Goal: Task Accomplishment & Management: Complete application form

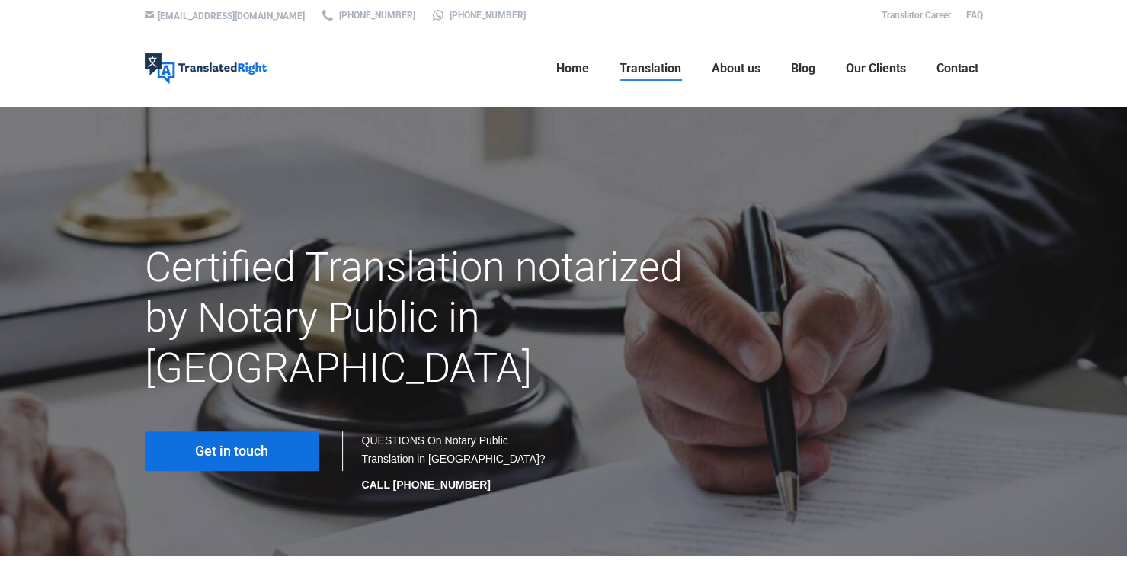
click at [279, 431] on link "Get in touch" at bounding box center [232, 451] width 174 height 40
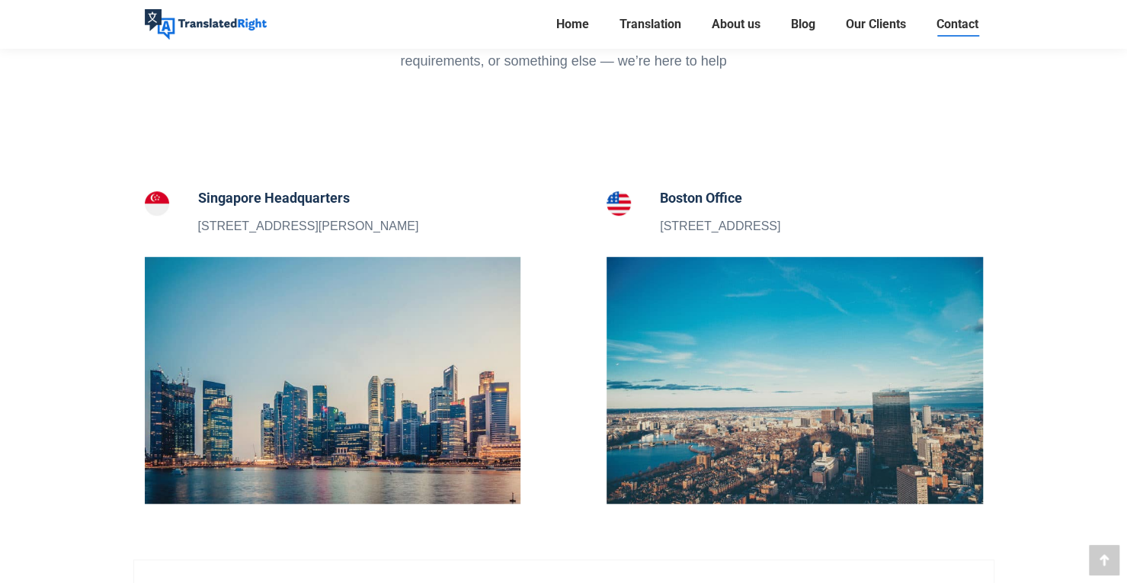
scroll to position [484, 0]
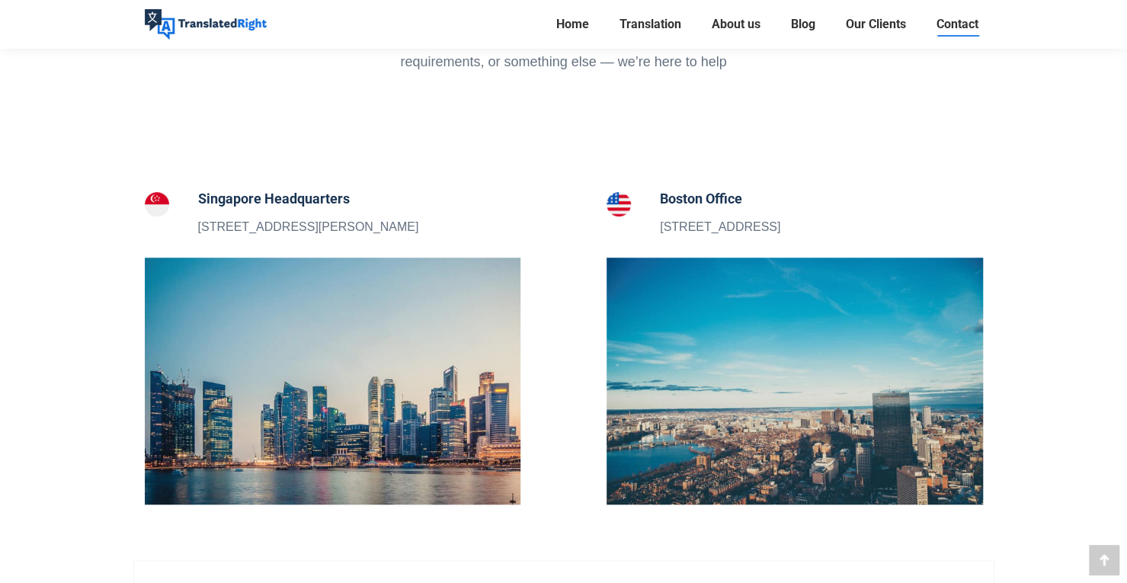
click at [288, 191] on h5 "Singapore Headquarters" at bounding box center [308, 198] width 221 height 21
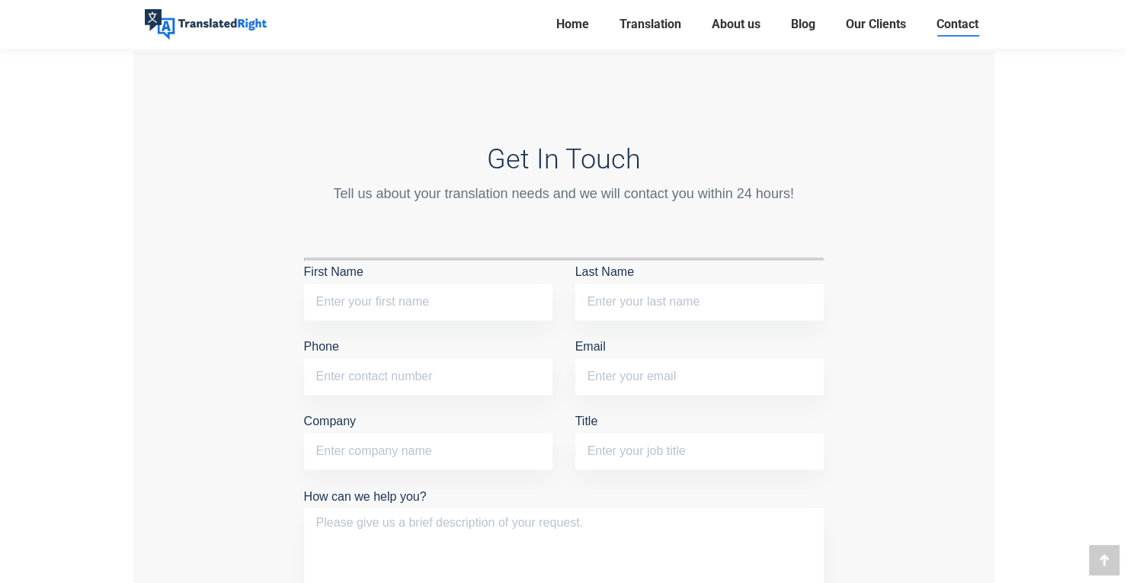
scroll to position [1221, 0]
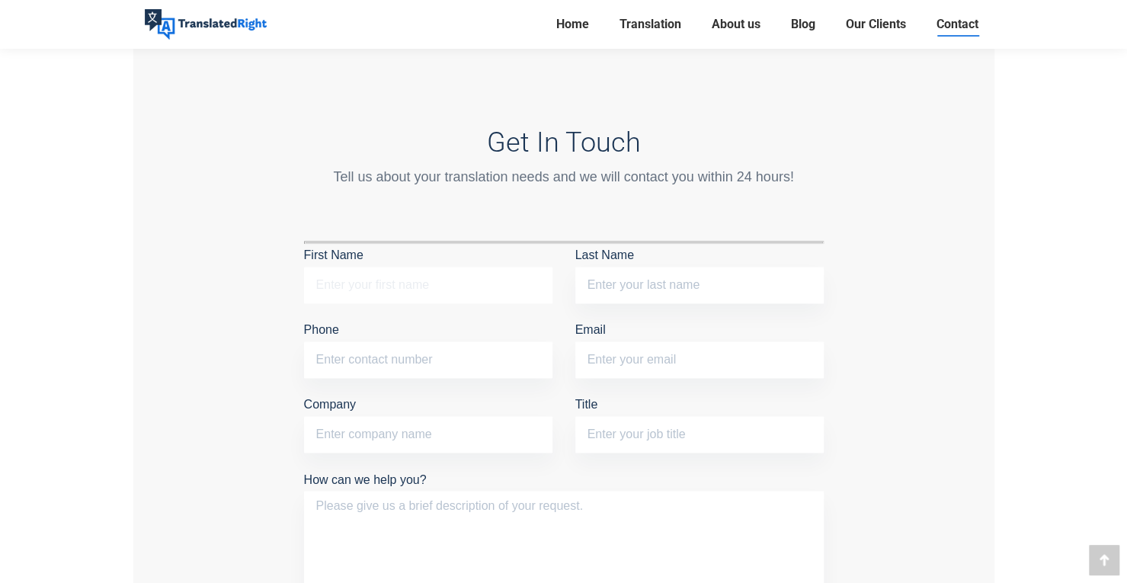
click at [357, 281] on input "First Name" at bounding box center [428, 285] width 248 height 37
type input "Yiting"
click at [594, 269] on input "Last Name" at bounding box center [699, 285] width 248 height 37
type input "w"
type input "Wang"
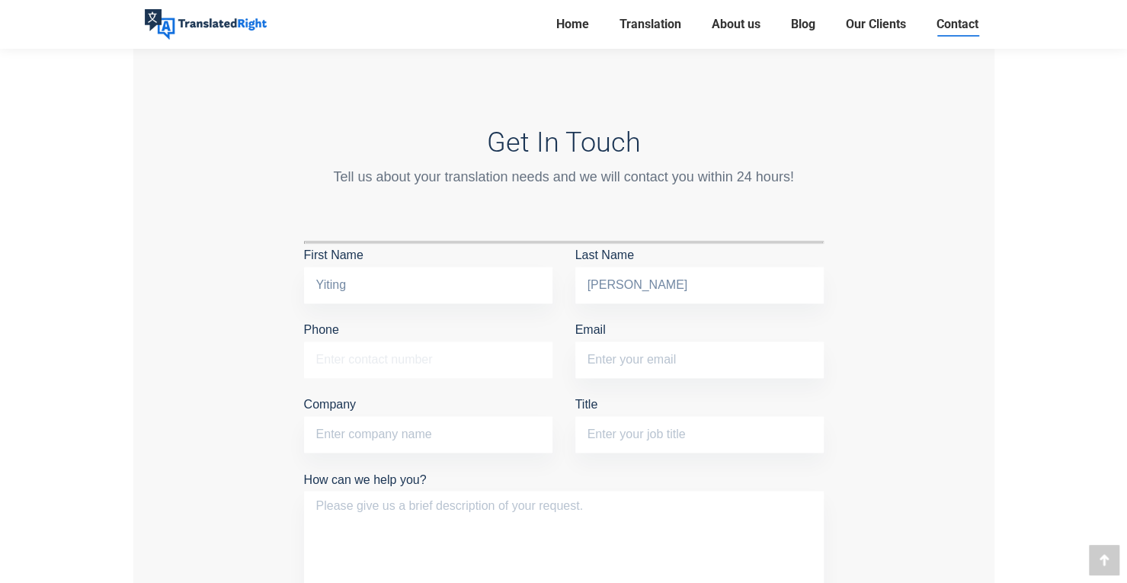
click at [497, 349] on input "Phone" at bounding box center [428, 359] width 248 height 37
type input "89411967"
click at [608, 347] on input "Email" at bounding box center [699, 359] width 248 height 37
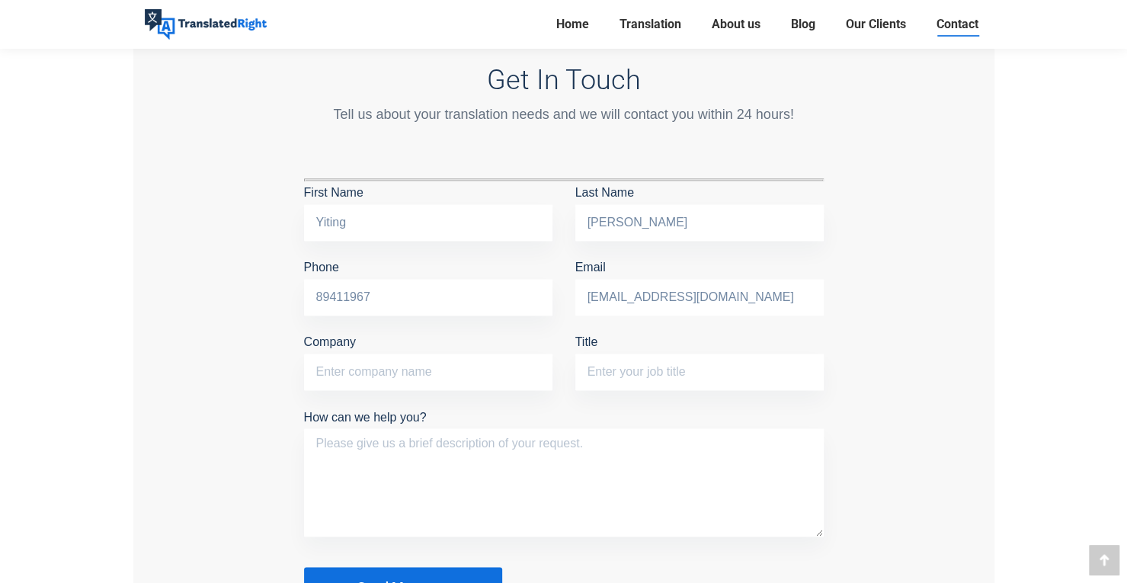
type input "yeeting142536@gmail.com"
click at [483, 360] on input "Company" at bounding box center [428, 372] width 248 height 37
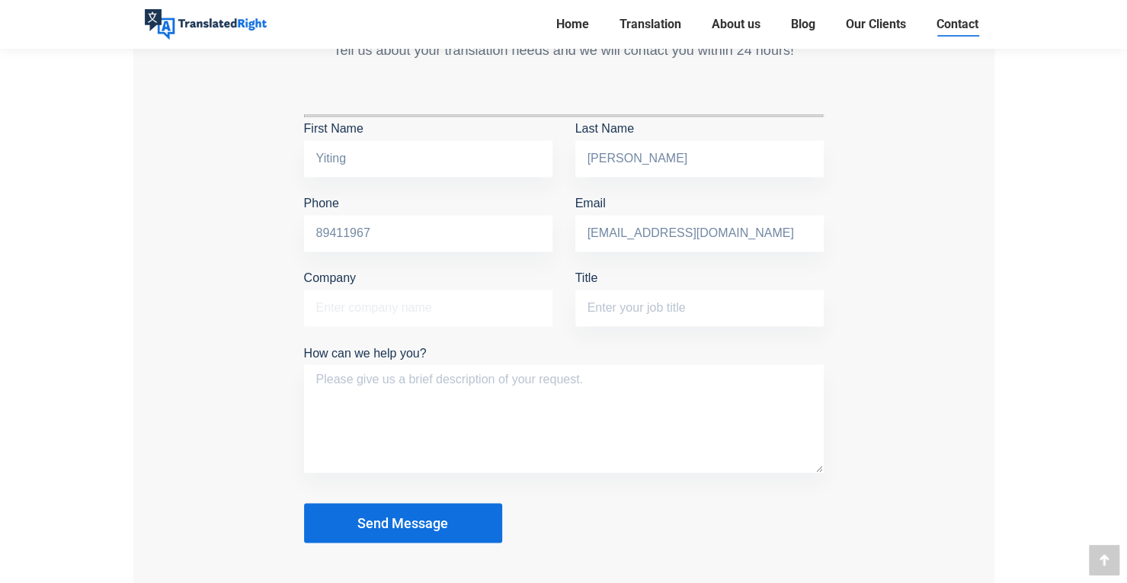
scroll to position [1349, 0]
click at [521, 382] on textarea "How can we help you?" at bounding box center [564, 417] width 520 height 108
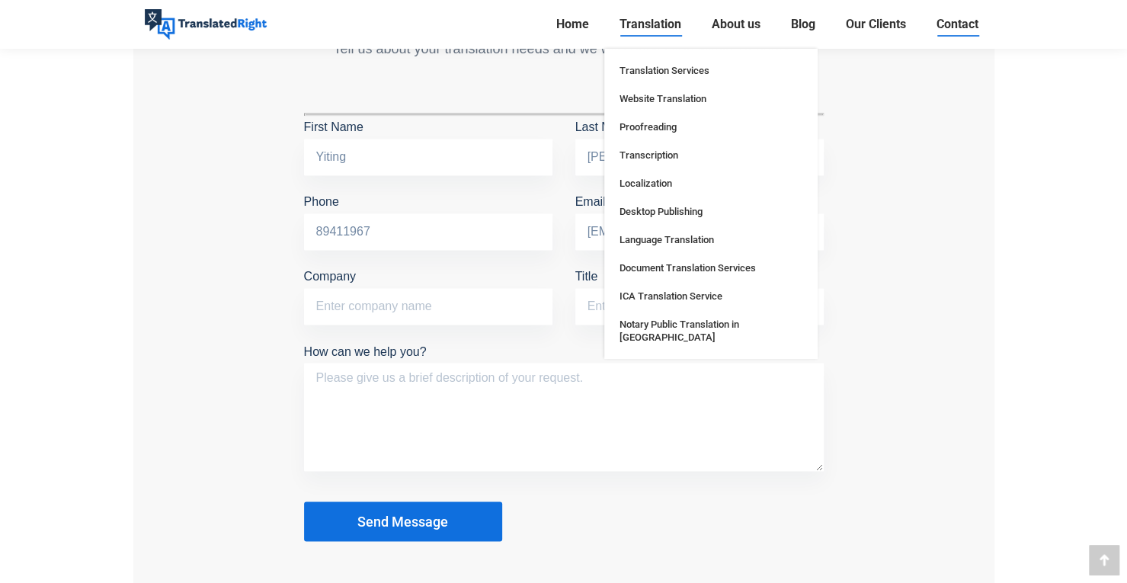
click at [629, 16] on link "Translation" at bounding box center [650, 24] width 71 height 21
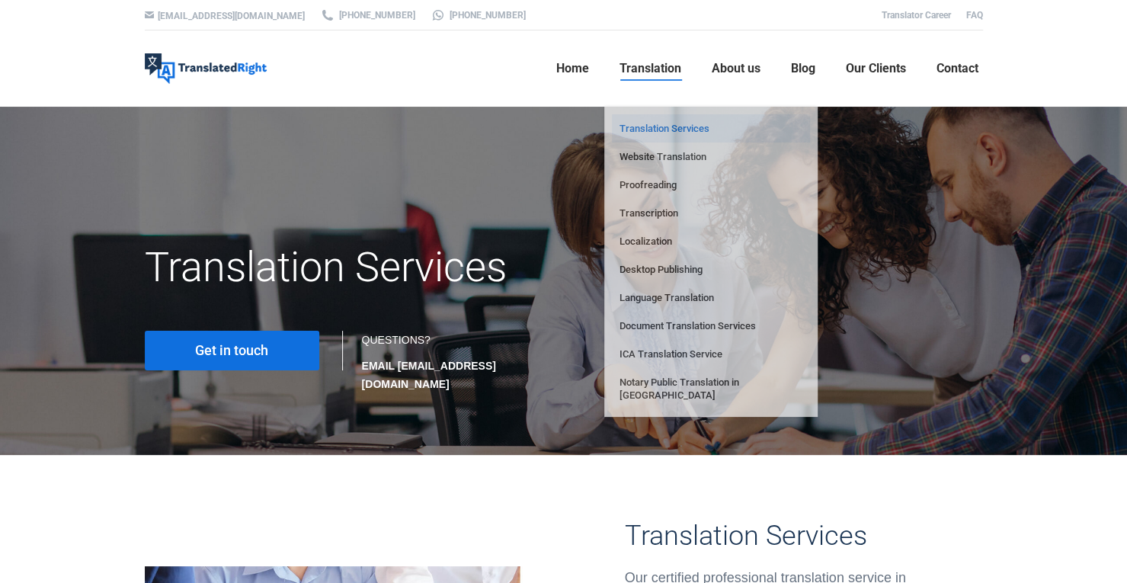
click at [634, 70] on span "Translation" at bounding box center [650, 68] width 62 height 15
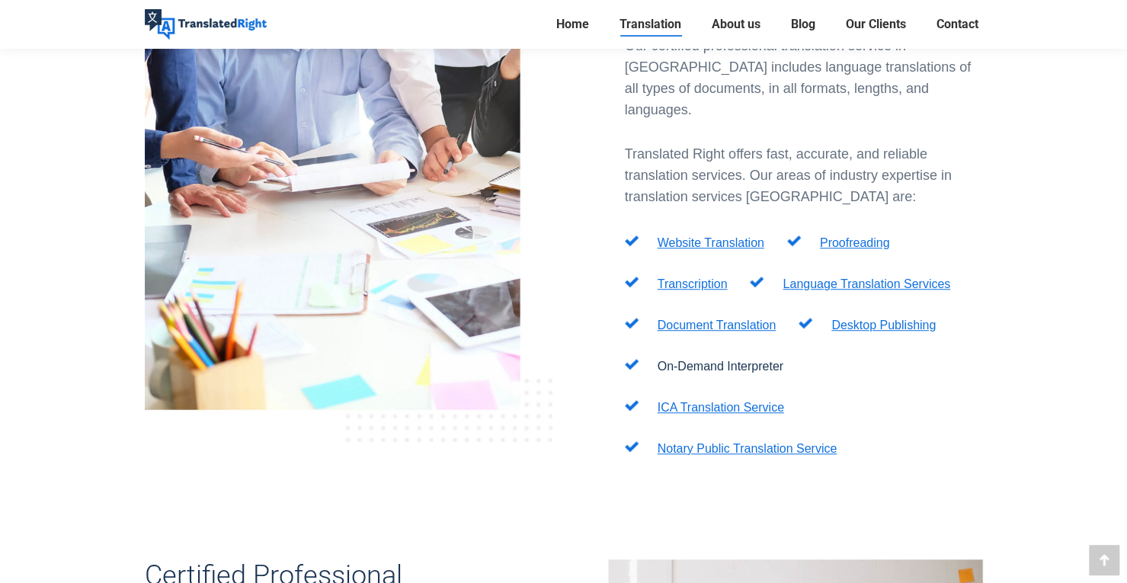
scroll to position [533, 0]
click at [692, 318] on link "Document Translation" at bounding box center [717, 324] width 119 height 13
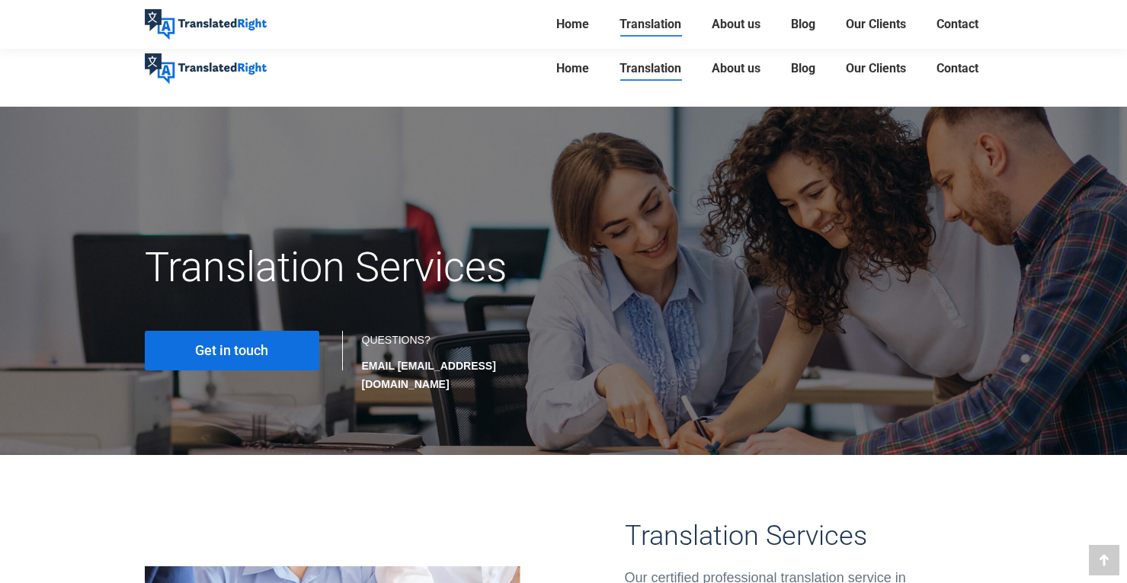
scroll to position [533, 0]
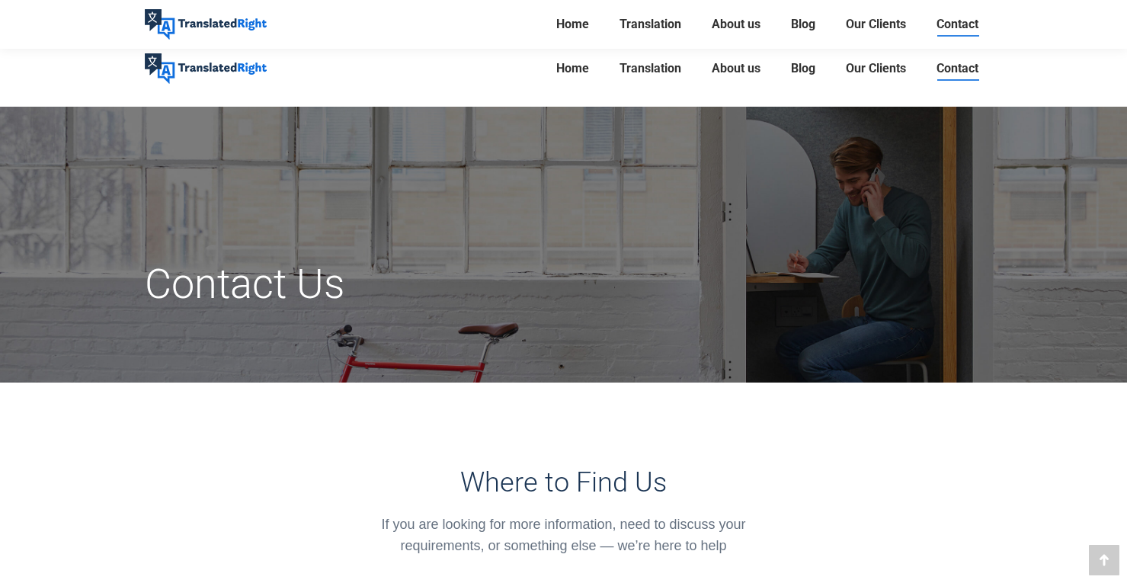
scroll to position [1349, 0]
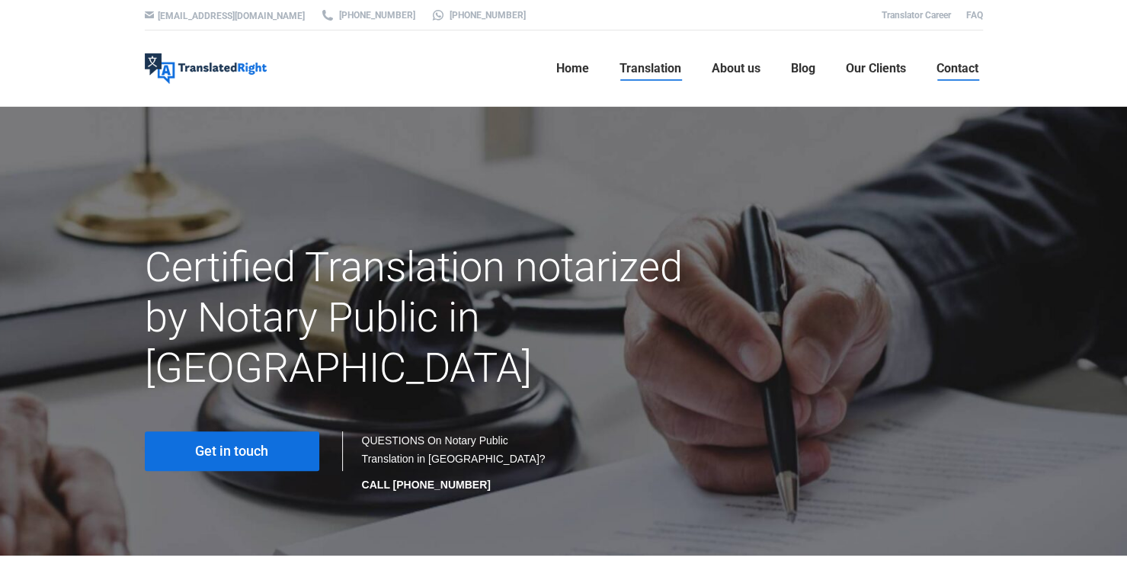
click at [949, 66] on span "Contact" at bounding box center [957, 68] width 42 height 15
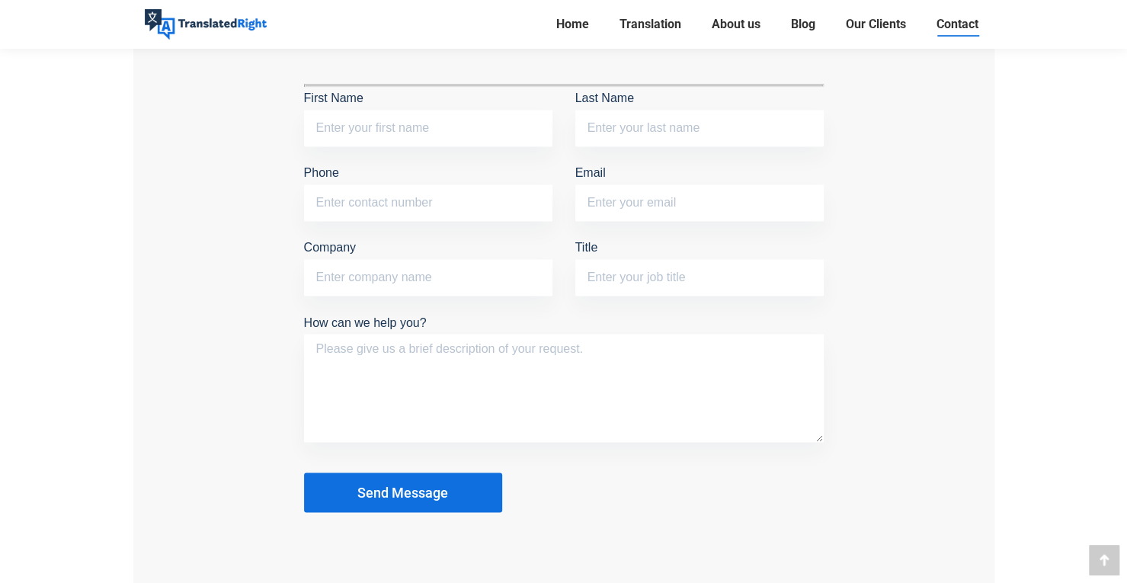
scroll to position [1373, 0]
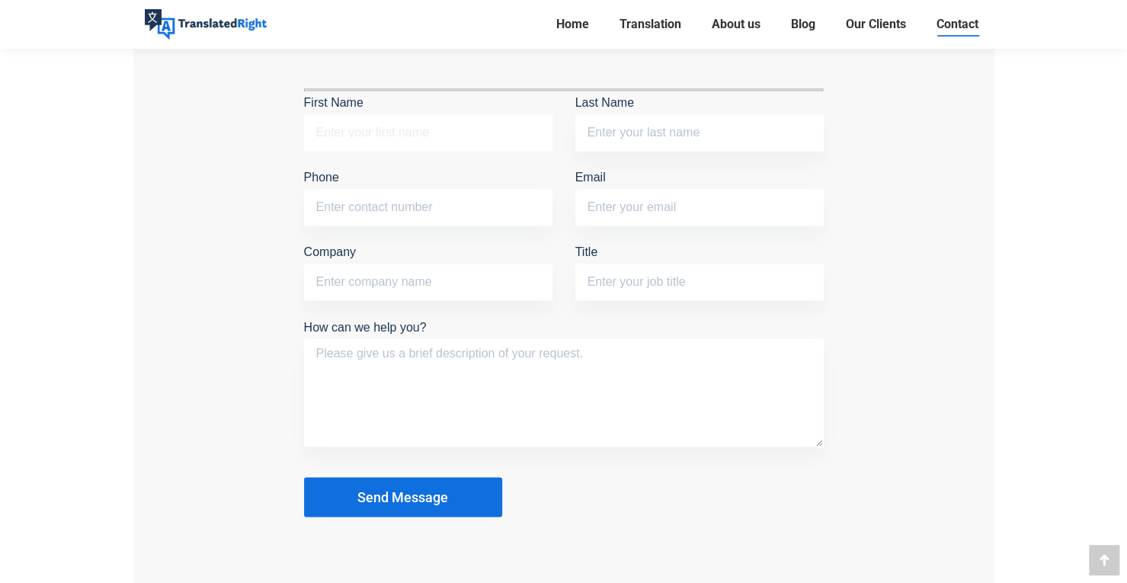
click at [427, 136] on input "First Name" at bounding box center [428, 132] width 248 height 37
type input "Yiting"
click at [437, 194] on input "Phone" at bounding box center [428, 207] width 248 height 37
type input "89411967"
click at [655, 195] on input "Email" at bounding box center [699, 207] width 248 height 37
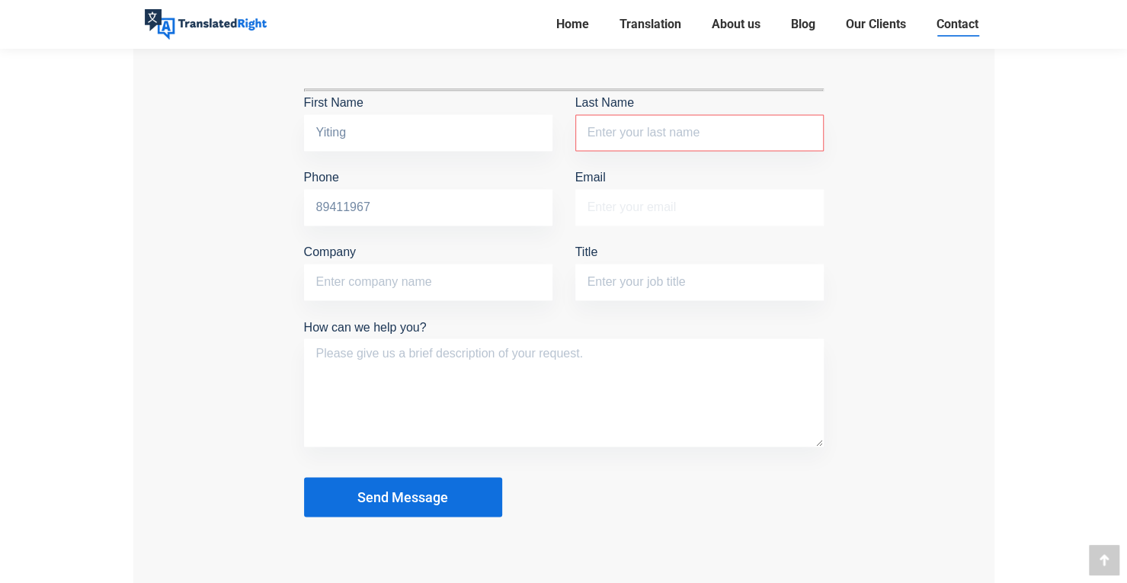
type input "yeeting142536@gmail.com"
click at [665, 136] on input "Last Name The field is required." at bounding box center [699, 132] width 248 height 37
type input "Wang"
click at [479, 367] on textarea "How can we help you?" at bounding box center [564, 392] width 520 height 108
click at [698, 268] on input "Title" at bounding box center [699, 282] width 248 height 37
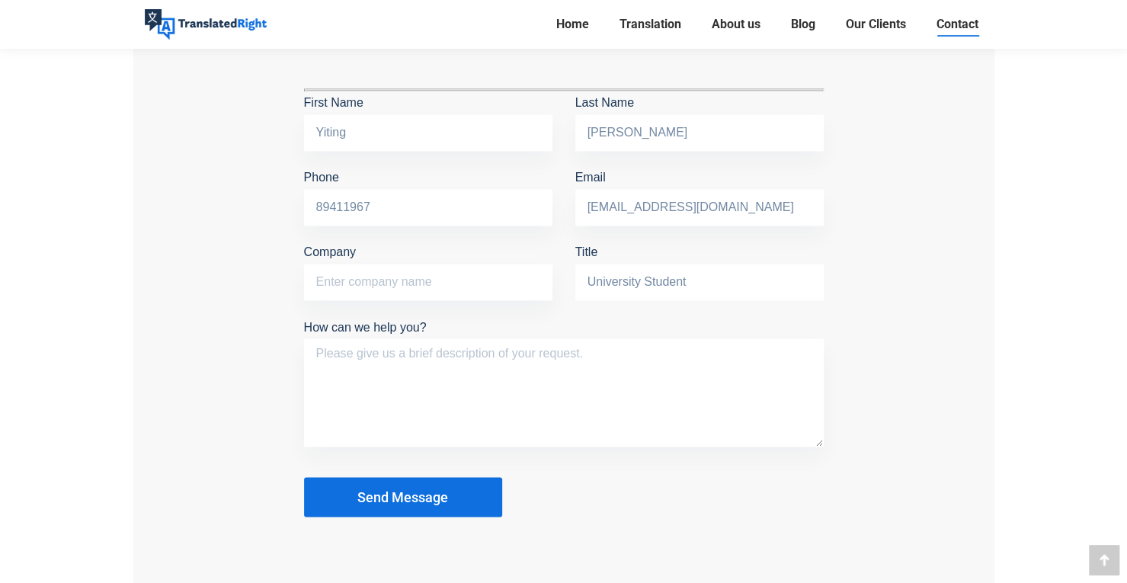
type input "University Student"
click at [664, 349] on textarea "How can we help you?" at bounding box center [564, 392] width 520 height 108
type textarea "I need to translate my identification card from chinese to english"
click at [462, 484] on button "Send Message" at bounding box center [403, 497] width 198 height 40
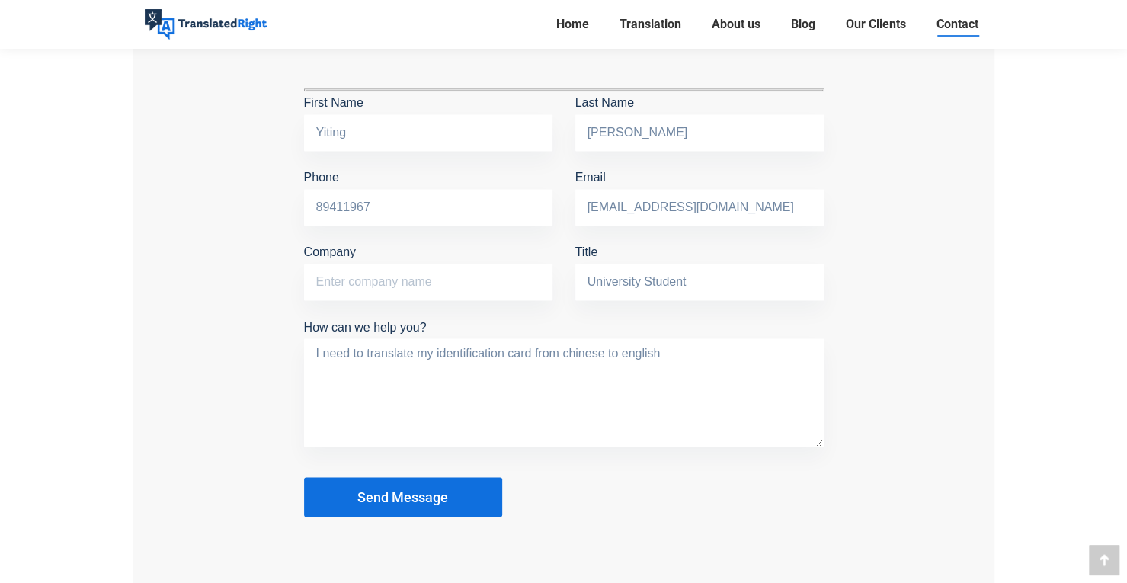
click at [462, 484] on button "Send Message" at bounding box center [403, 497] width 198 height 40
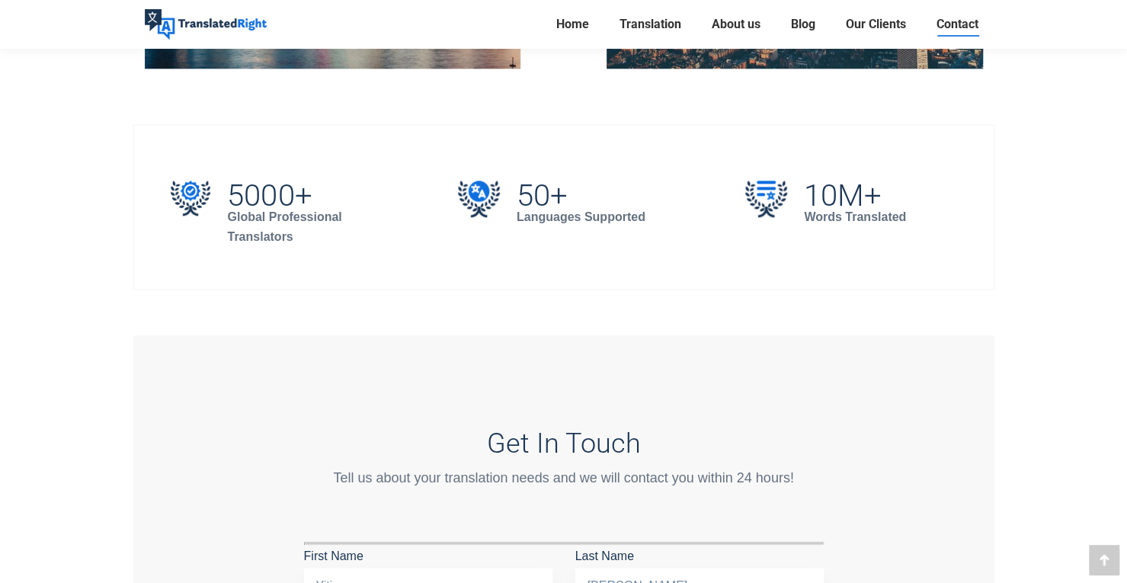
scroll to position [916, 0]
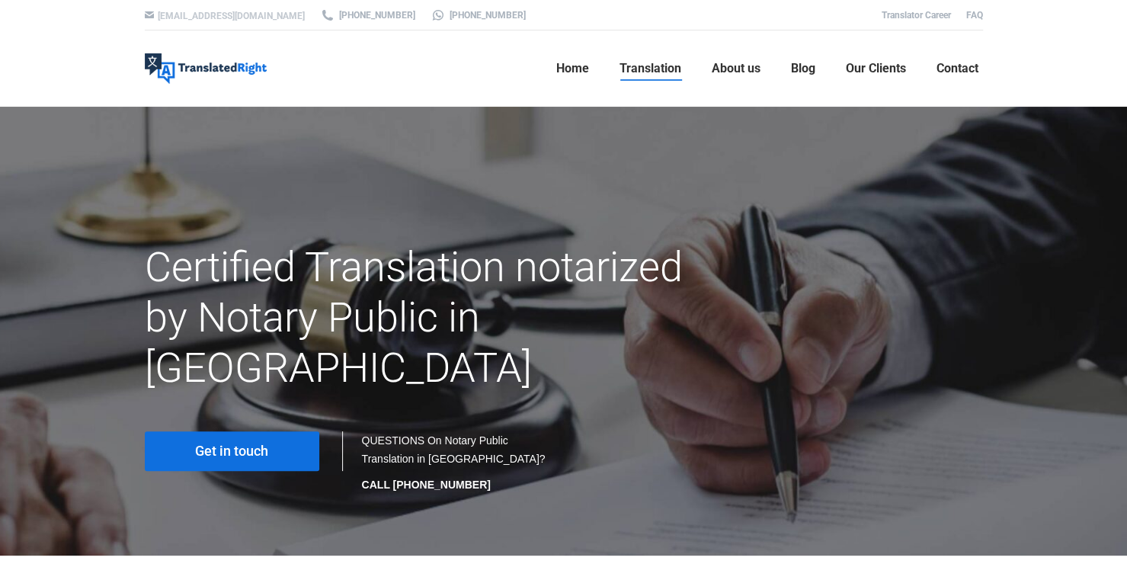
click at [244, 18] on link "[EMAIL_ADDRESS][DOMAIN_NAME]" at bounding box center [231, 16] width 147 height 11
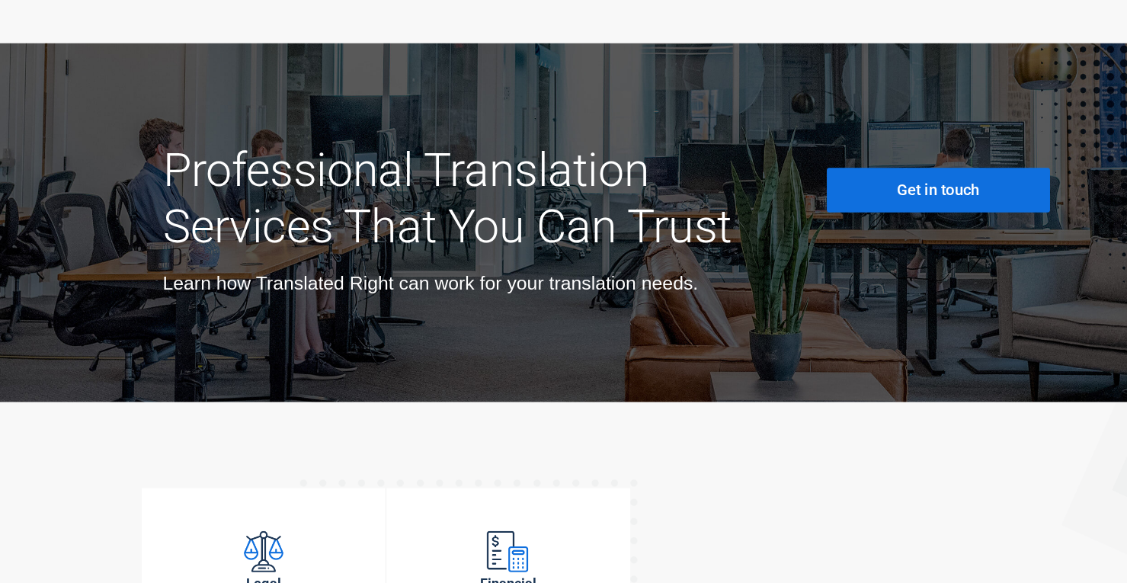
scroll to position [5527, 0]
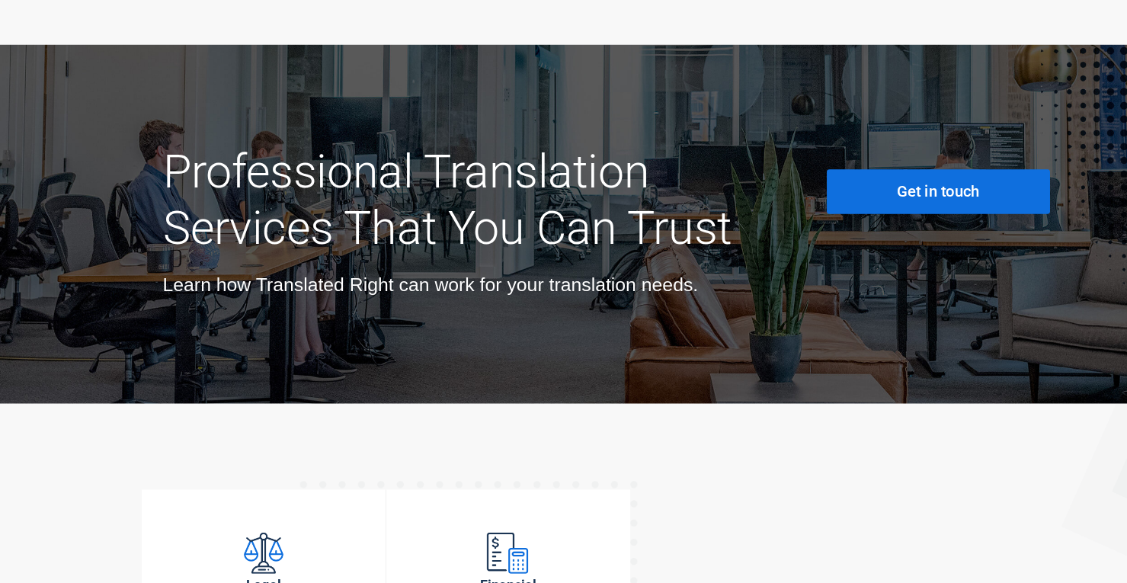
click at [899, 216] on link "Get in touch" at bounding box center [833, 236] width 198 height 40
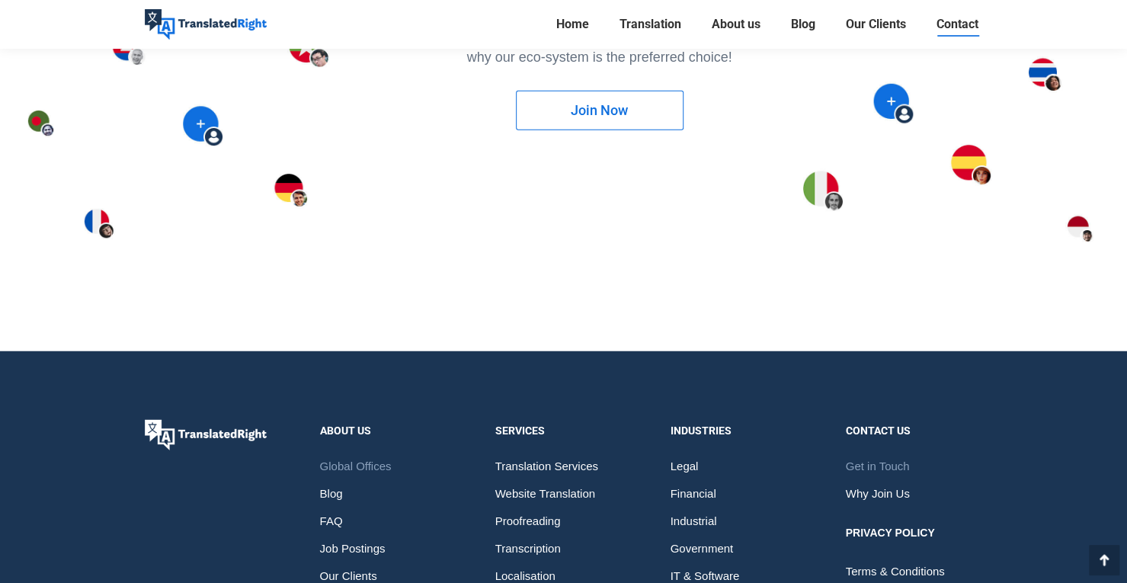
scroll to position [2389, 0]
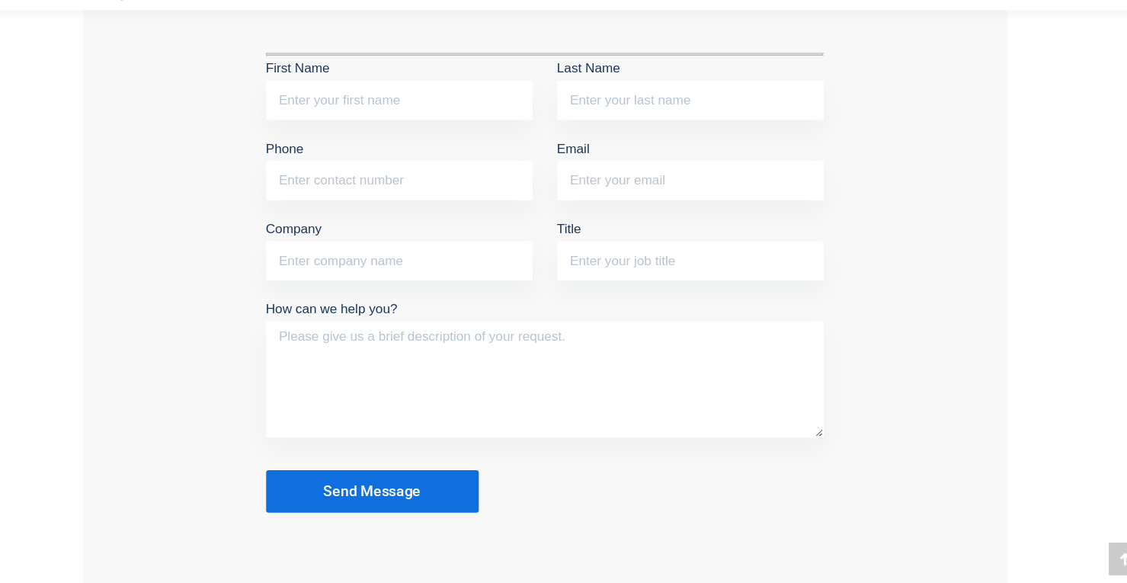
scroll to position [1373, 0]
click at [440, 133] on input "First Name" at bounding box center [428, 132] width 248 height 37
type input "Yiting"
type input "[PERSON_NAME]"
click at [368, 189] on input "Phone" at bounding box center [428, 207] width 248 height 37
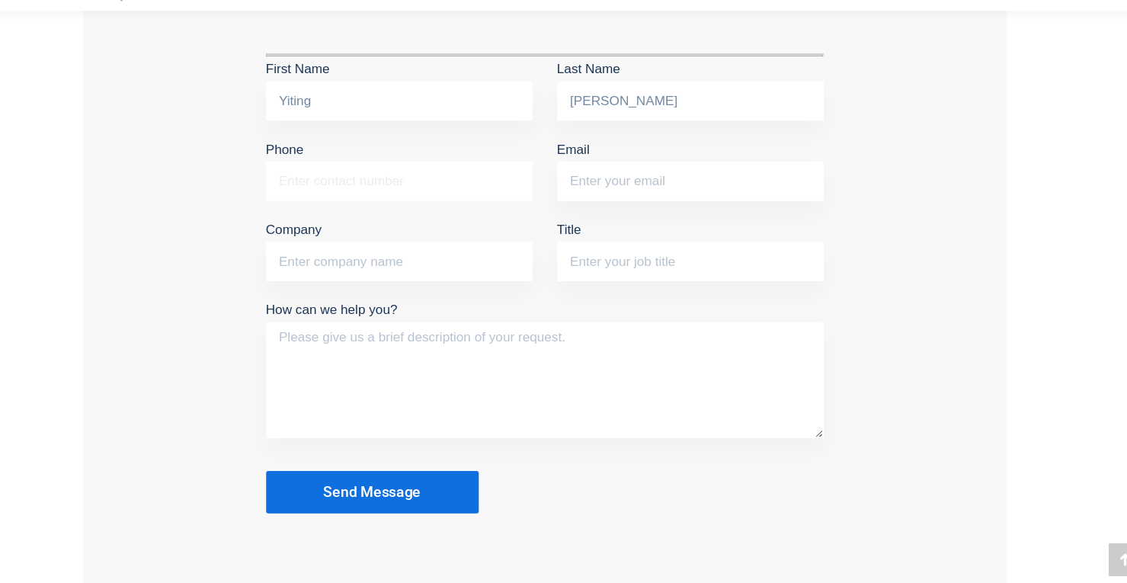
type input "89411967"
click at [651, 210] on input "Email" at bounding box center [699, 207] width 248 height 37
type input "[EMAIL_ADDRESS][DOMAIN_NAME]"
click at [676, 267] on input "Title" at bounding box center [699, 282] width 248 height 37
type input "University Student"
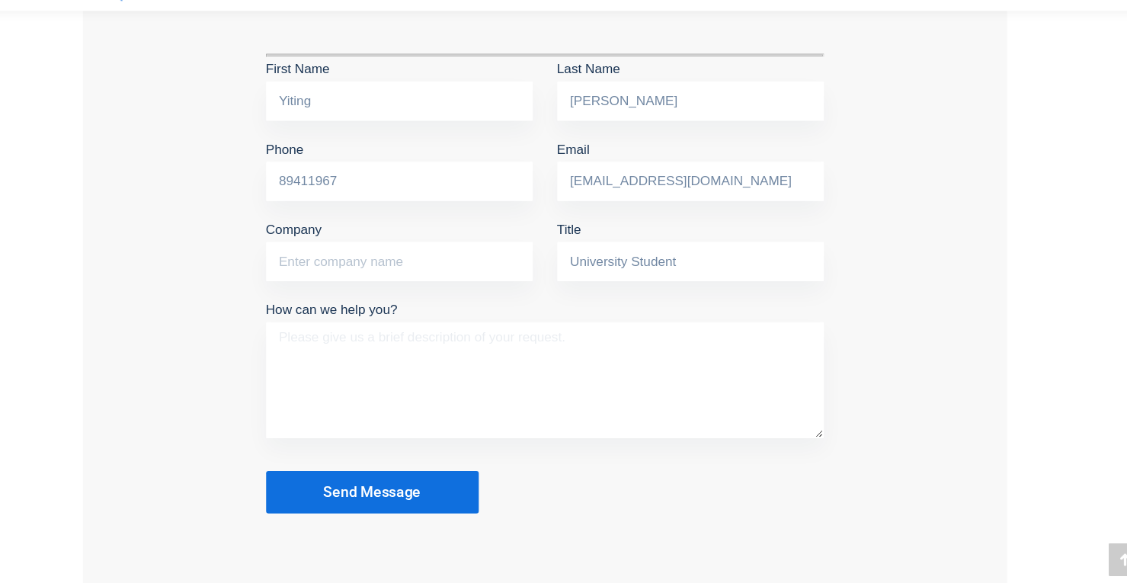
click at [537, 381] on textarea "How can we help you?" at bounding box center [564, 392] width 520 height 108
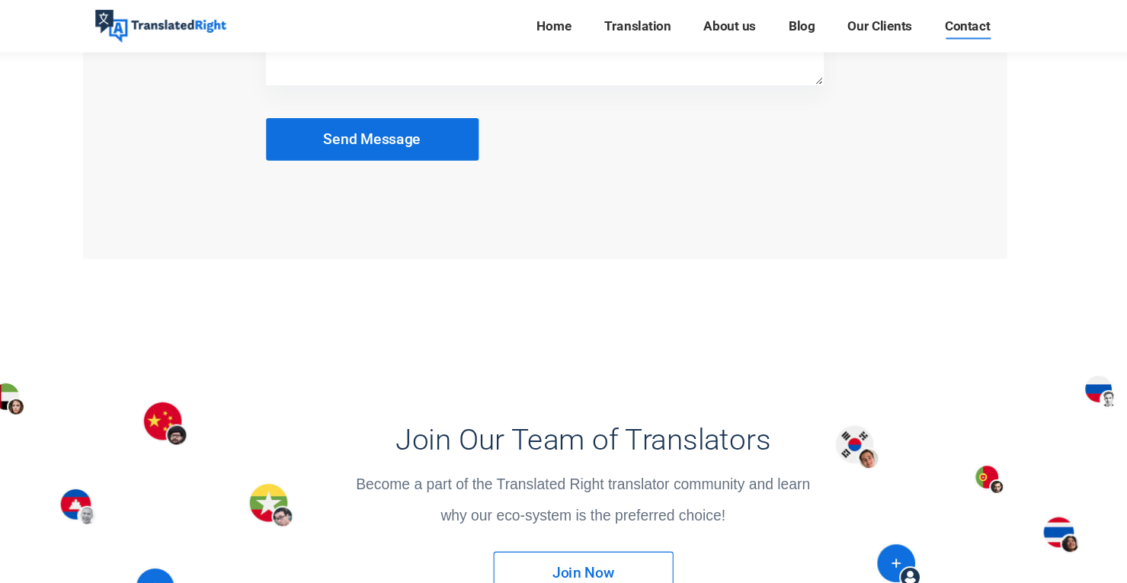
scroll to position [1738, 0]
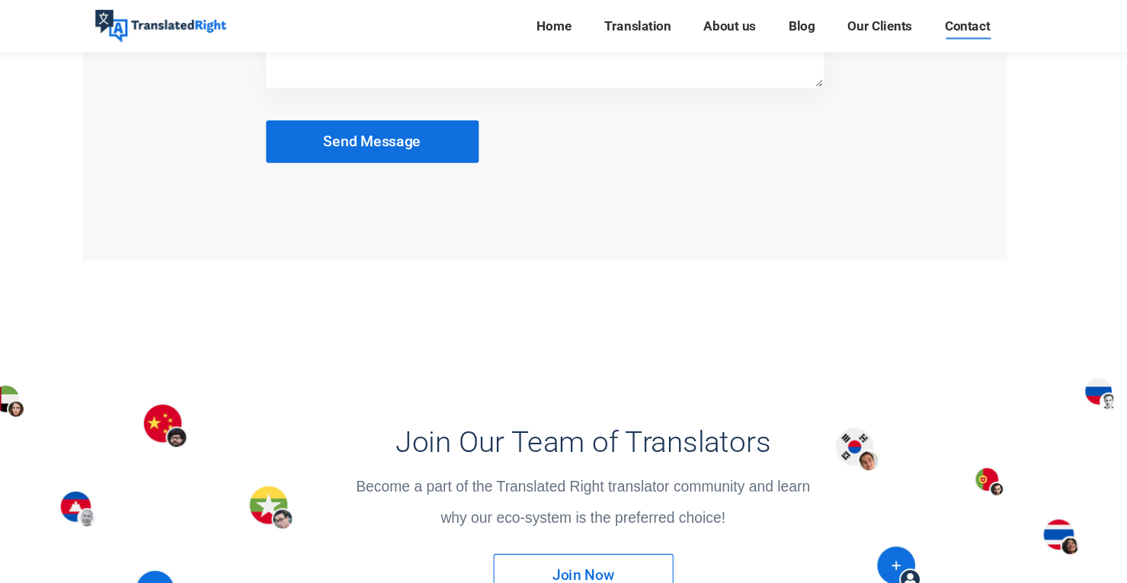
type textarea "Hi, I need my documents notarised and translated. My documents are in Chinese a…"
click at [446, 131] on span "Send Message" at bounding box center [402, 131] width 91 height 15
click at [458, 126] on button "Send Message" at bounding box center [403, 132] width 198 height 40
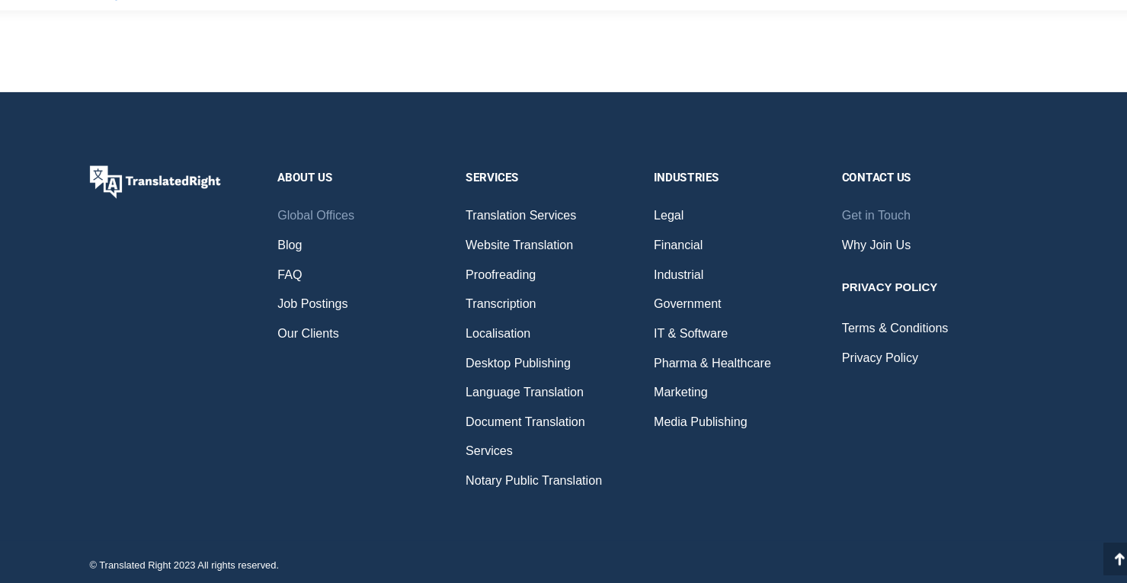
scroll to position [2389, 0]
click at [583, 241] on span "Translation Services" at bounding box center [546, 239] width 103 height 27
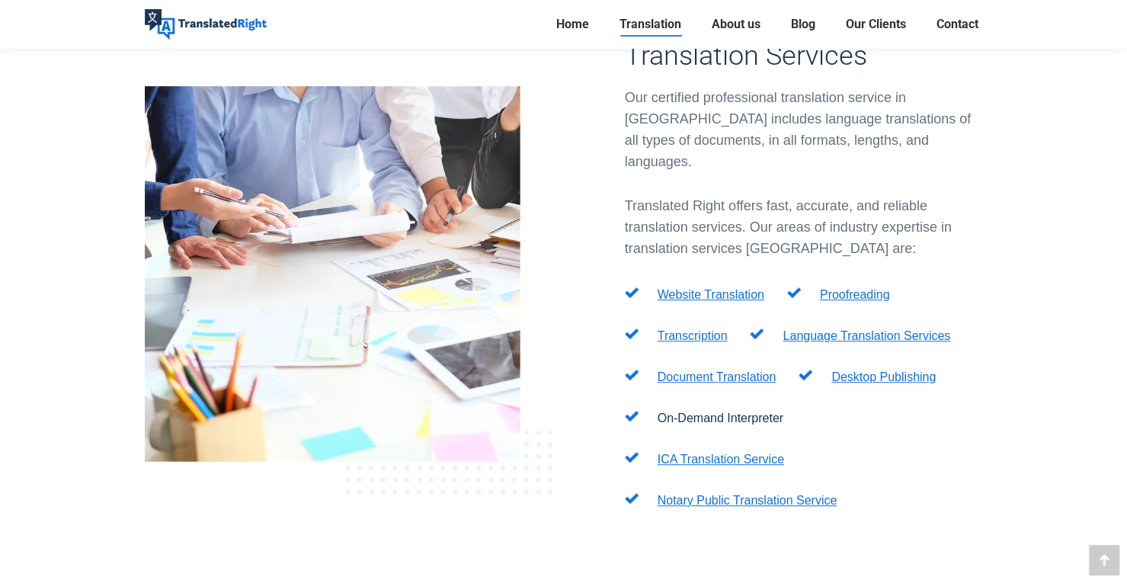
scroll to position [483, 0]
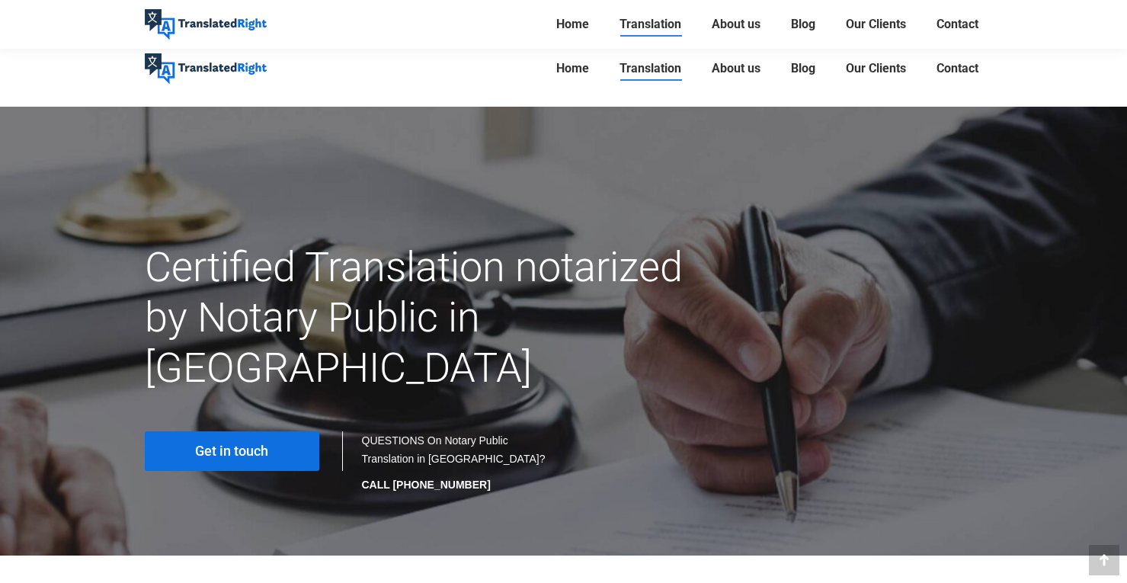
scroll to position [5527, 0]
